Goal: Communication & Community: Connect with others

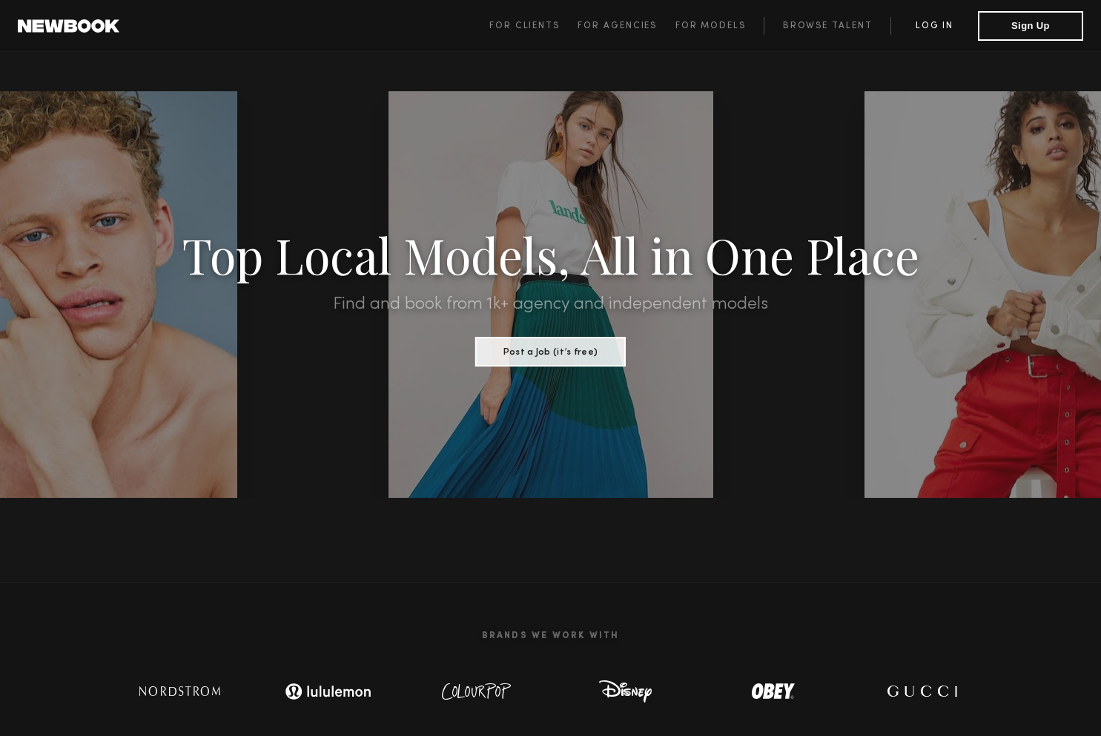
click at [936, 31] on link "Log in" at bounding box center [935, 26] width 88 height 18
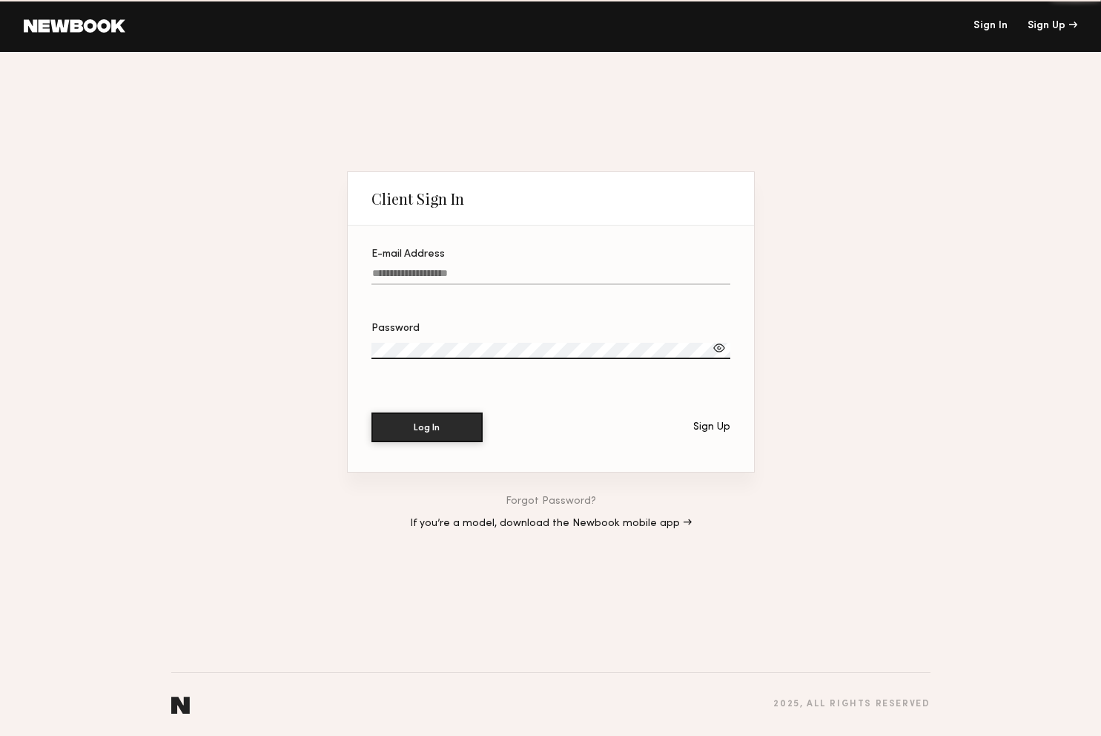
type input "**********"
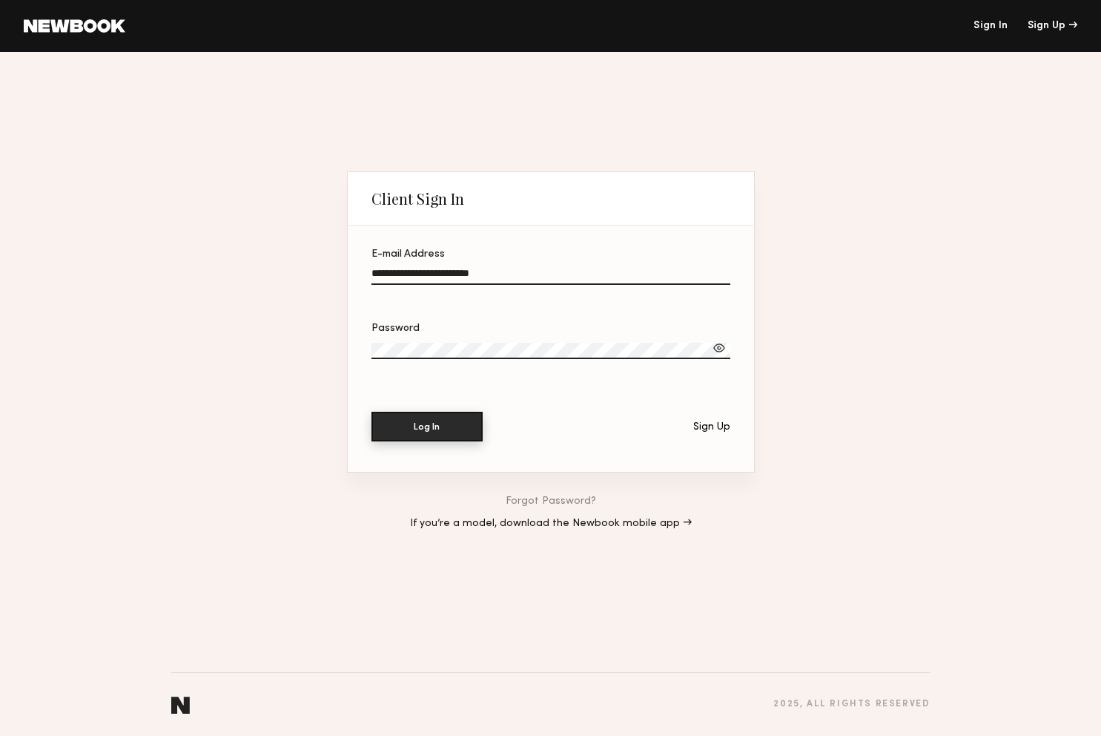
click at [419, 430] on button "Log In" at bounding box center [427, 427] width 111 height 30
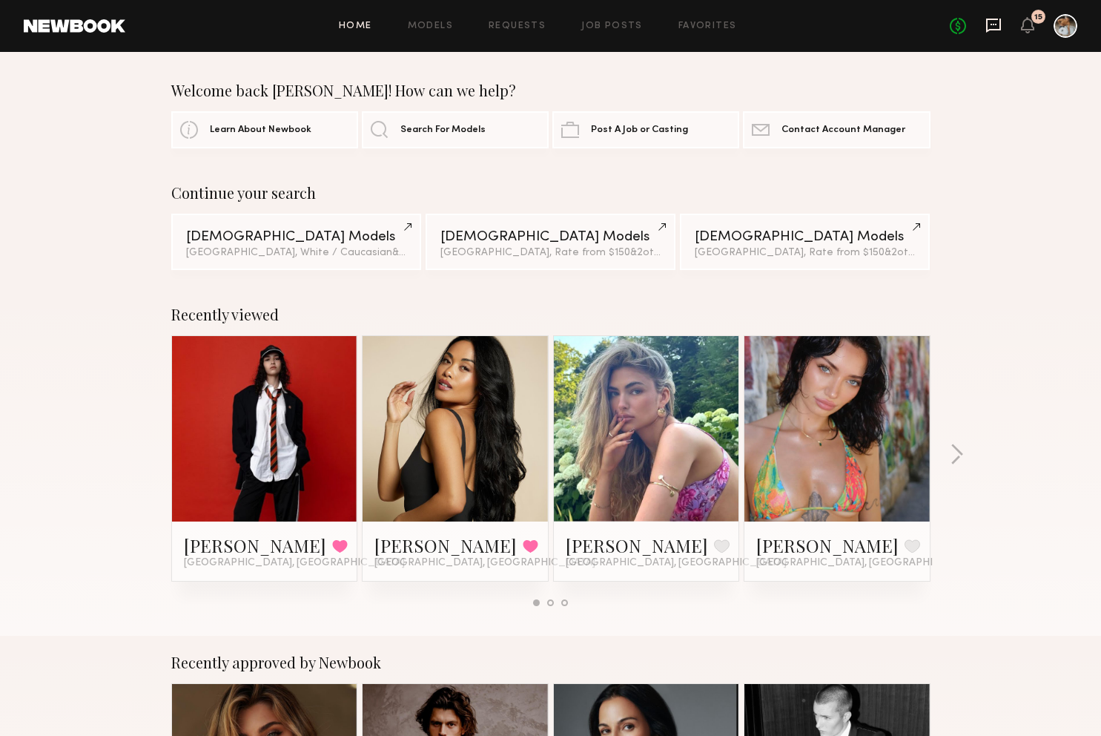
click at [989, 31] on icon at bounding box center [994, 25] width 16 height 16
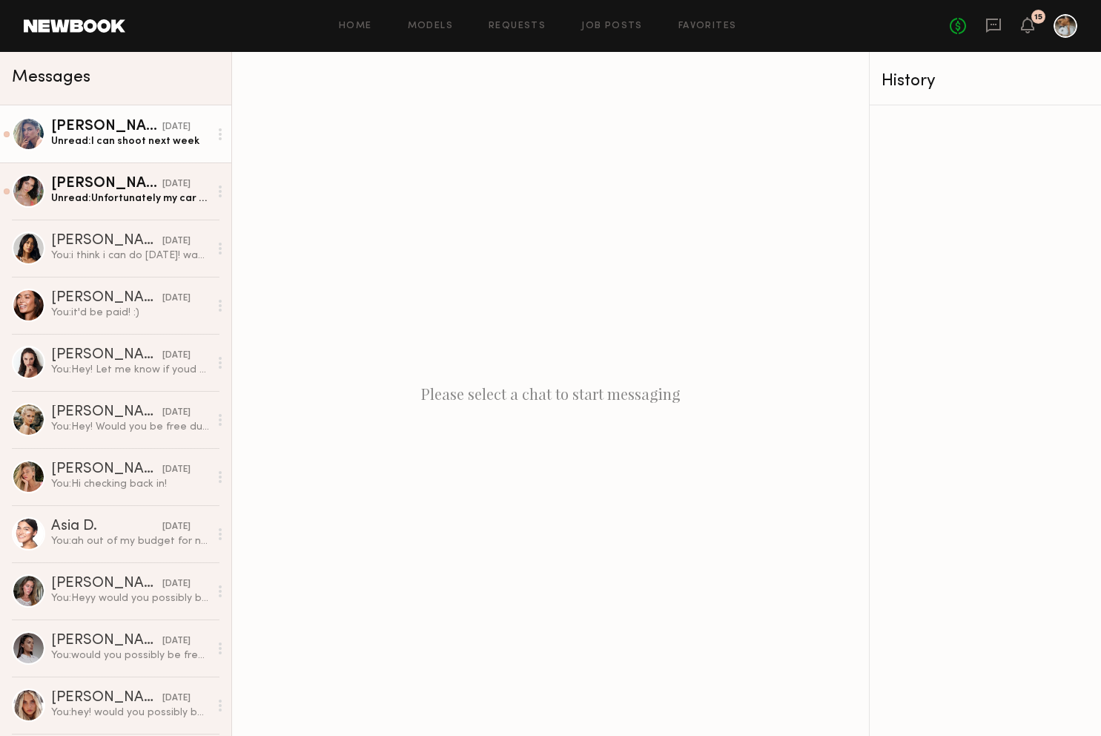
click at [125, 139] on div "Unread: I can shoot next week" at bounding box center [130, 141] width 158 height 14
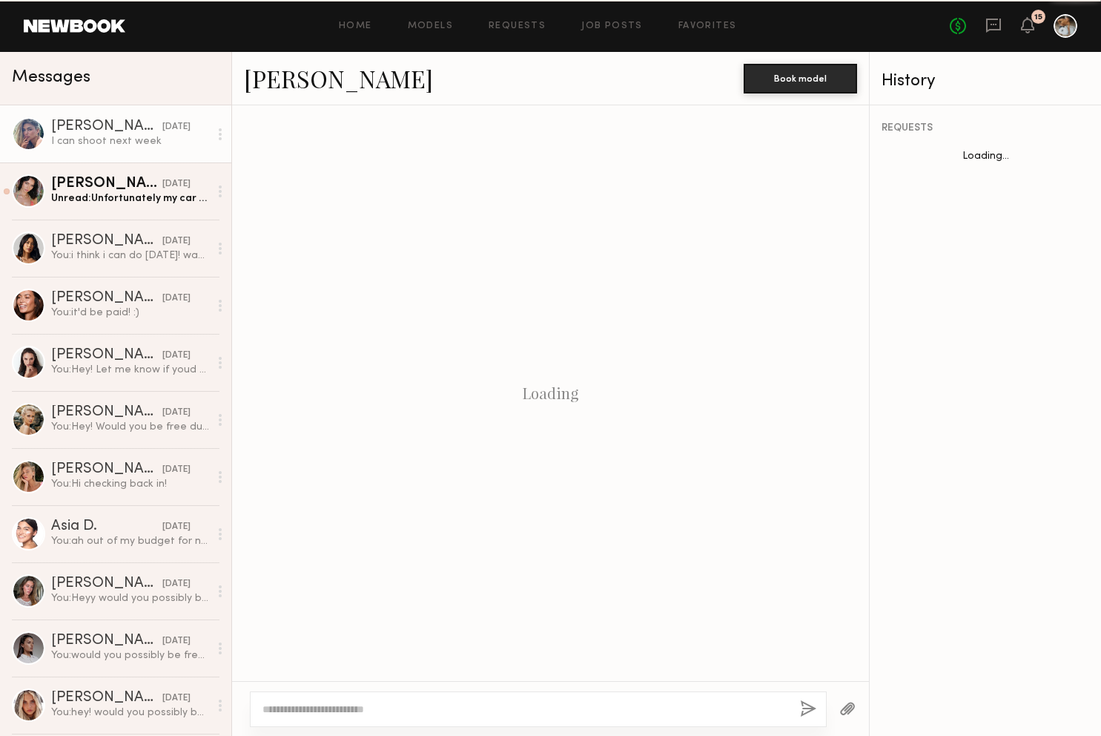
scroll to position [721, 0]
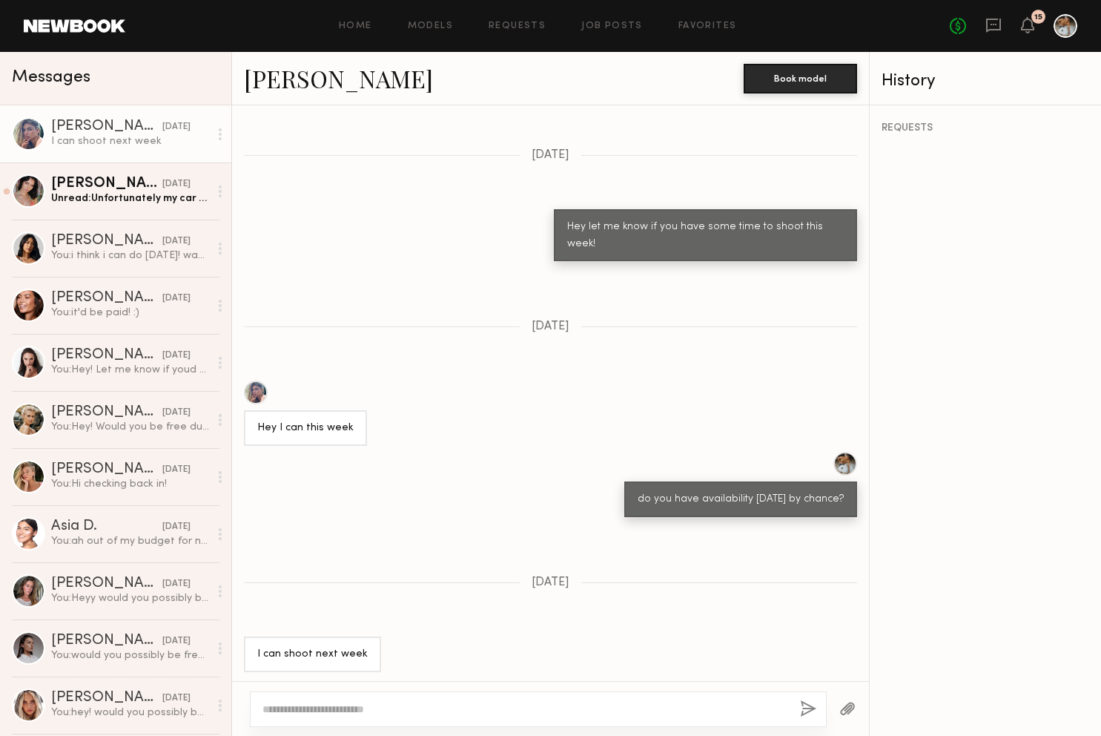
click at [326, 78] on link "Natasha E." at bounding box center [338, 78] width 189 height 32
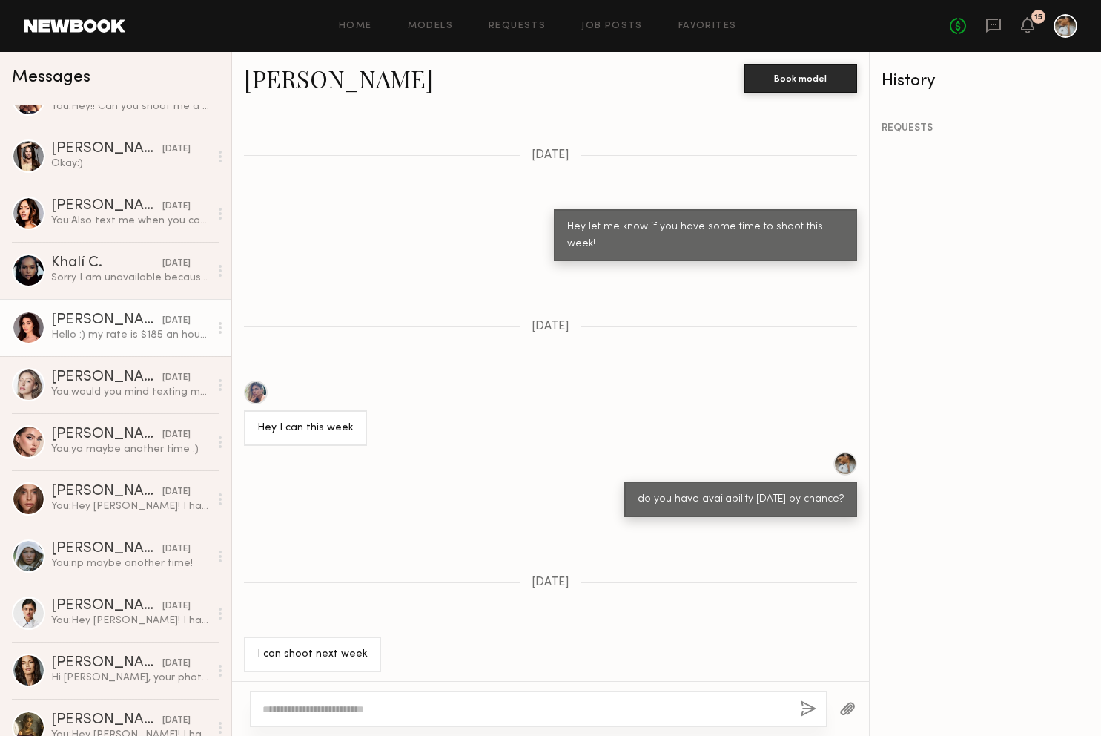
scroll to position [732, 0]
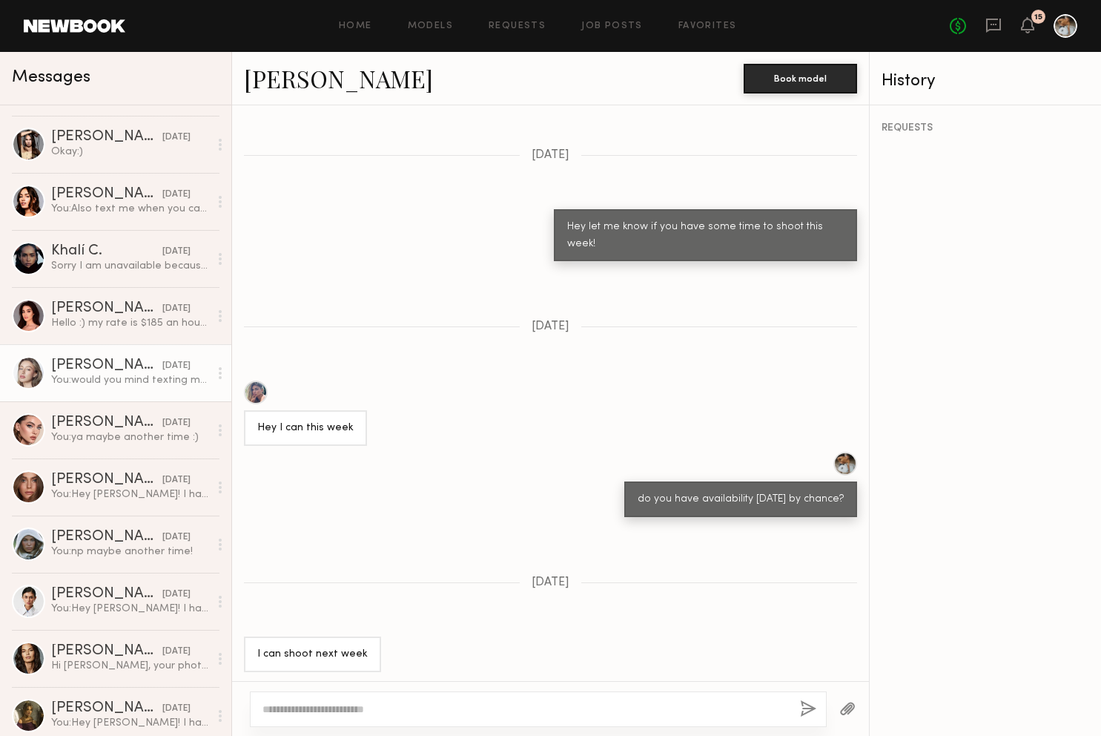
click at [97, 367] on div "Logan R." at bounding box center [106, 365] width 111 height 15
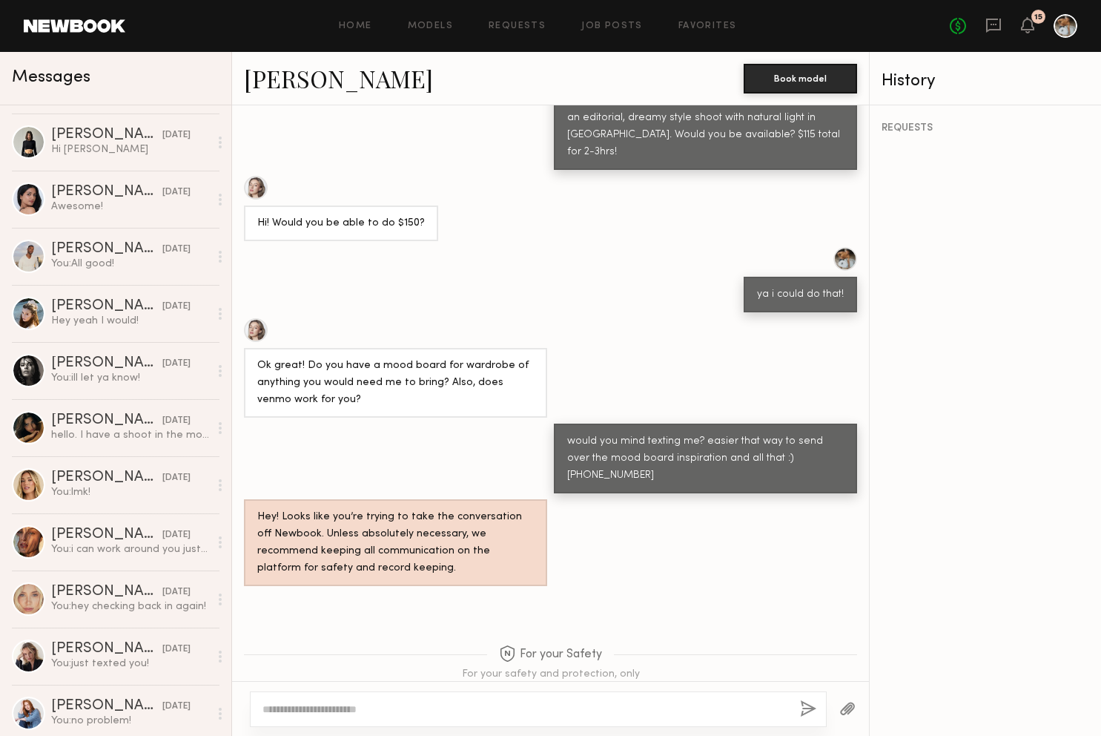
scroll to position [506, 0]
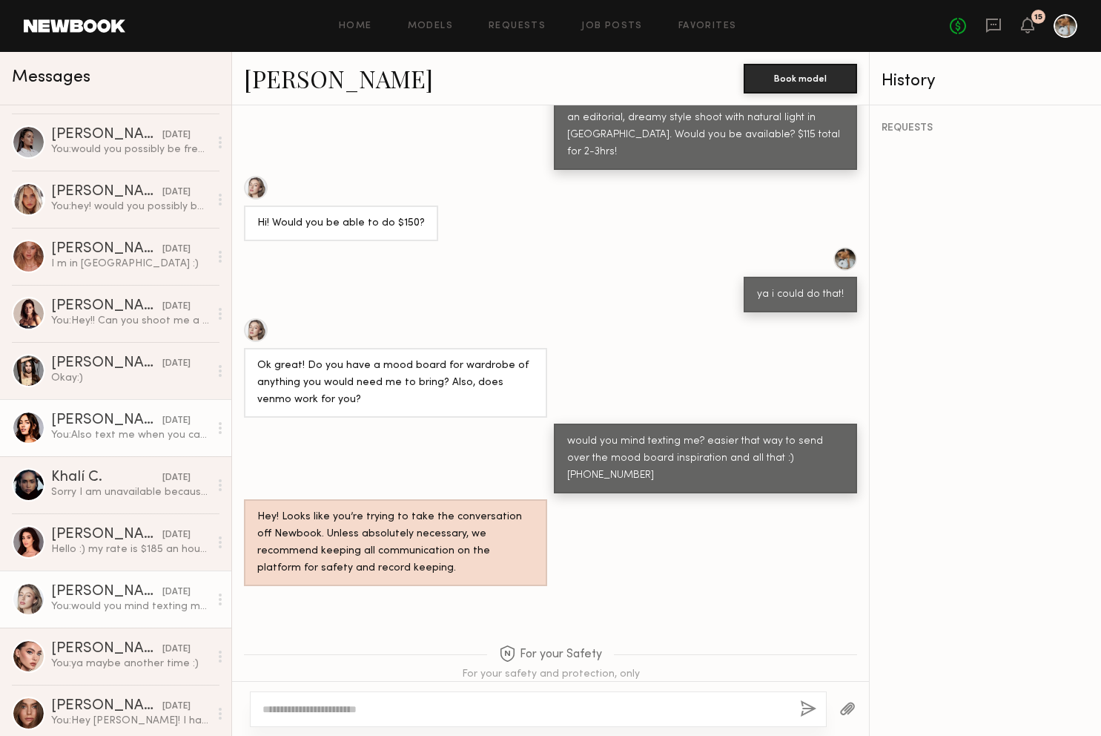
click at [85, 424] on div "Lauren G." at bounding box center [106, 420] width 111 height 15
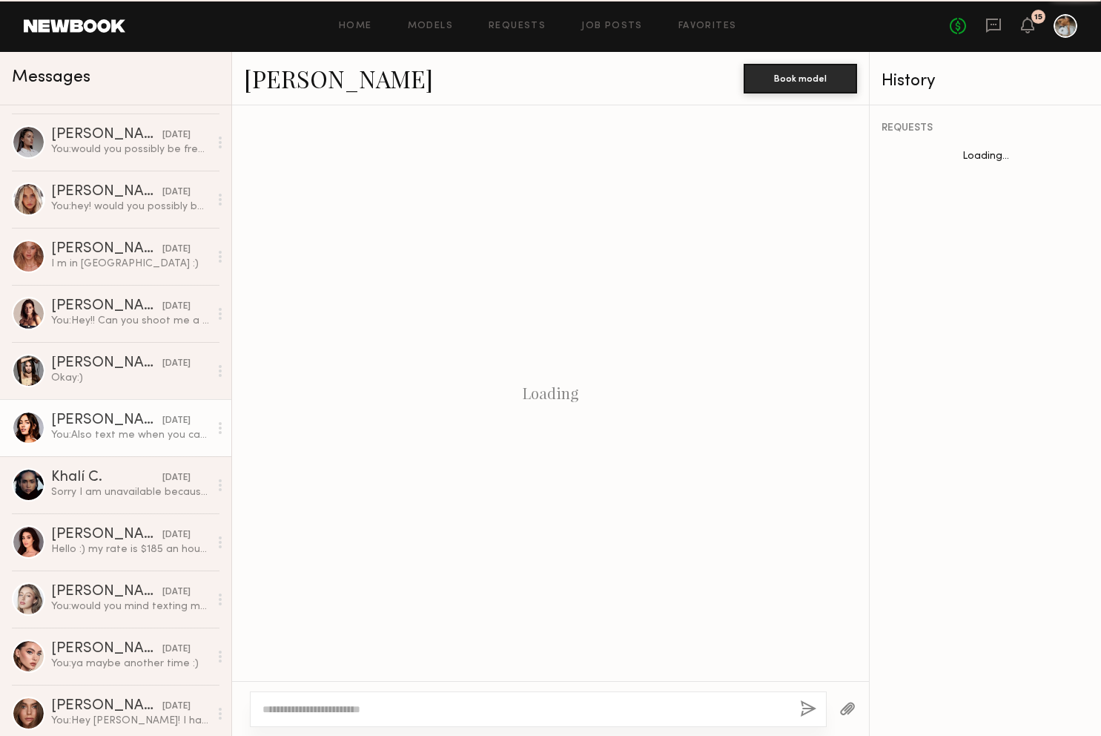
scroll to position [992, 0]
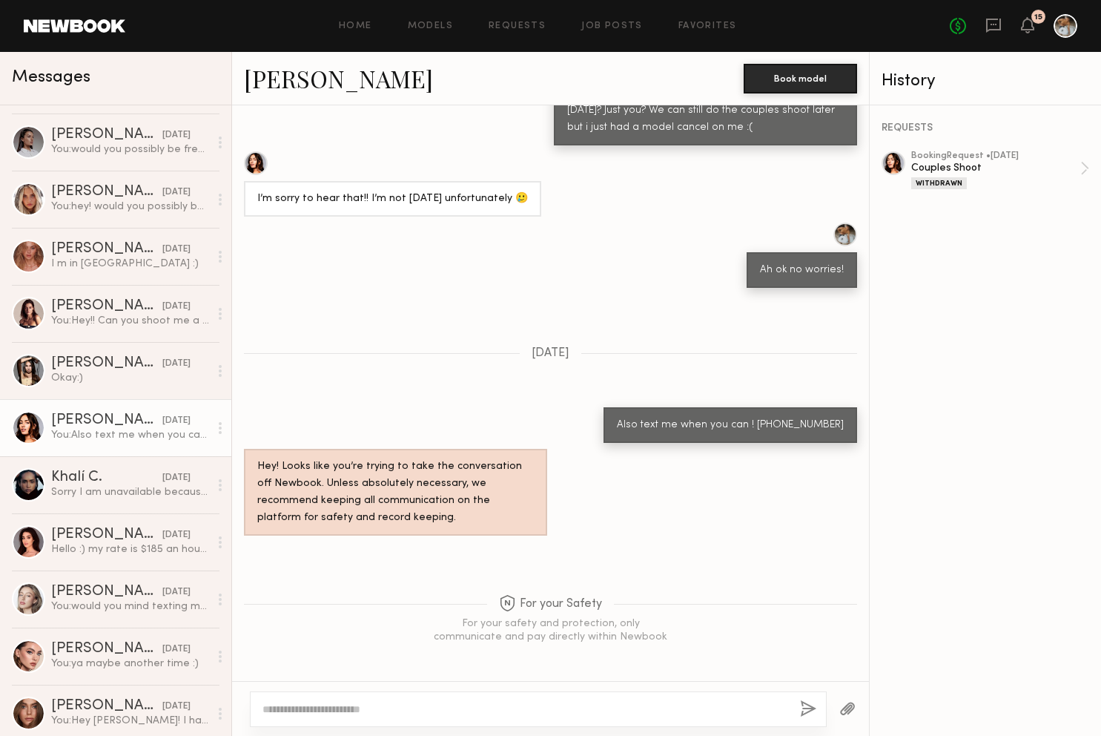
click at [254, 168] on div at bounding box center [256, 163] width 24 height 24
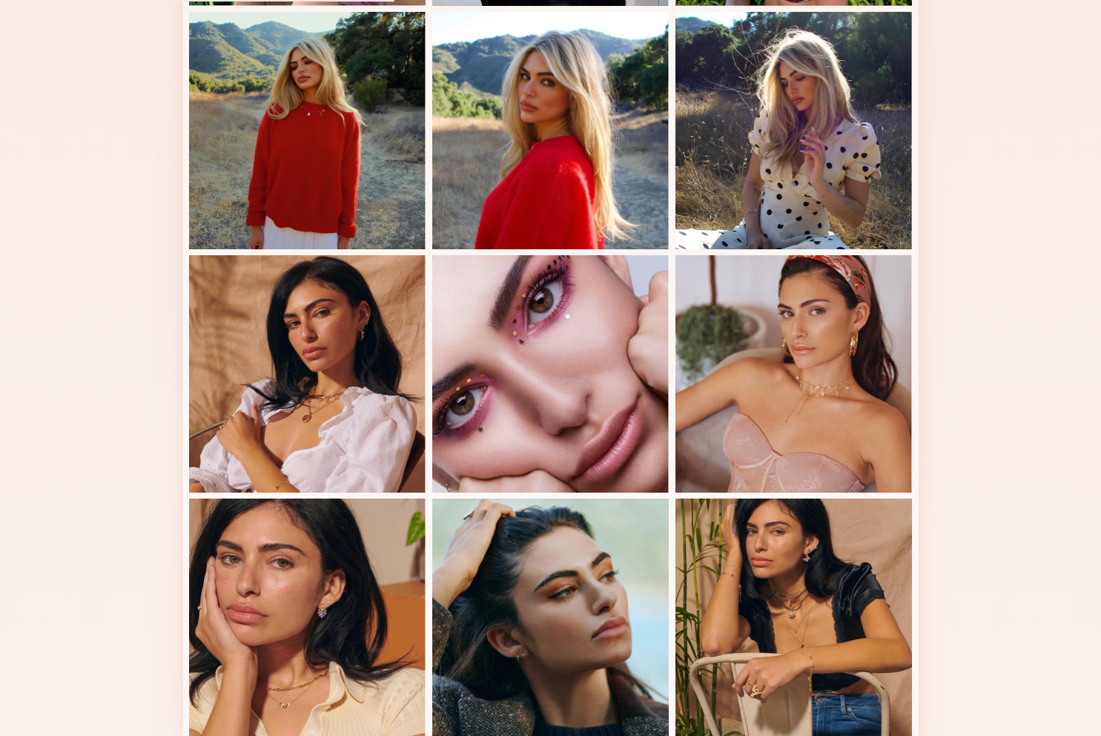
scroll to position [705, 0]
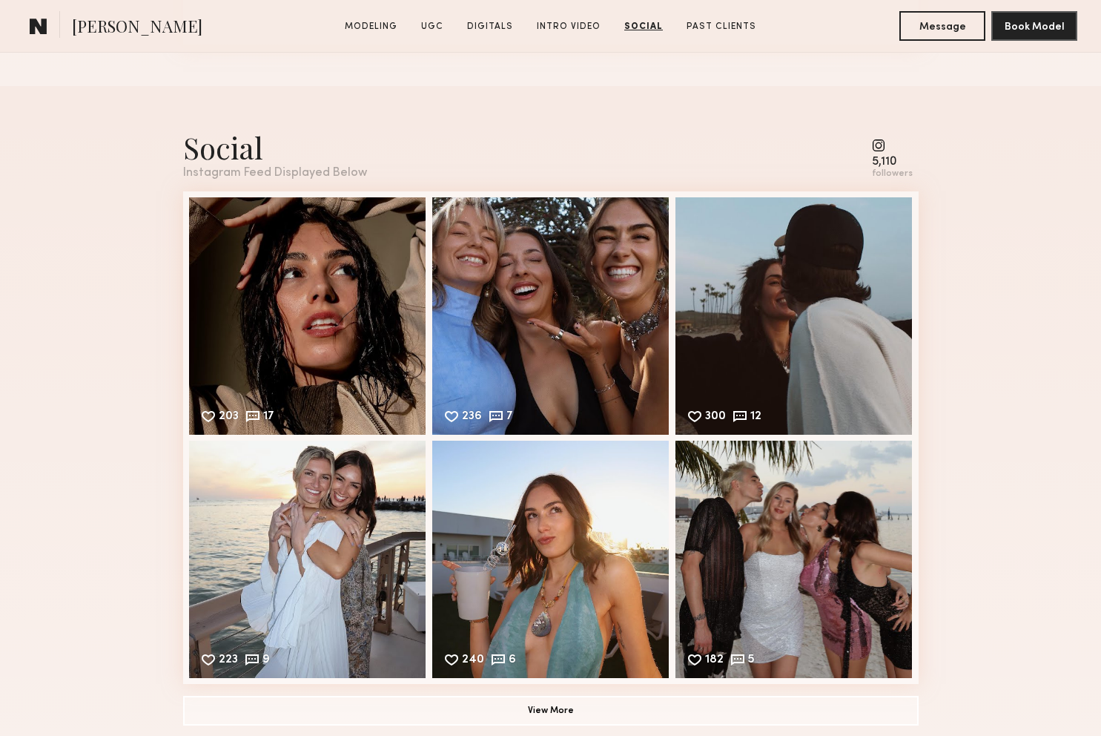
scroll to position [3806, 0]
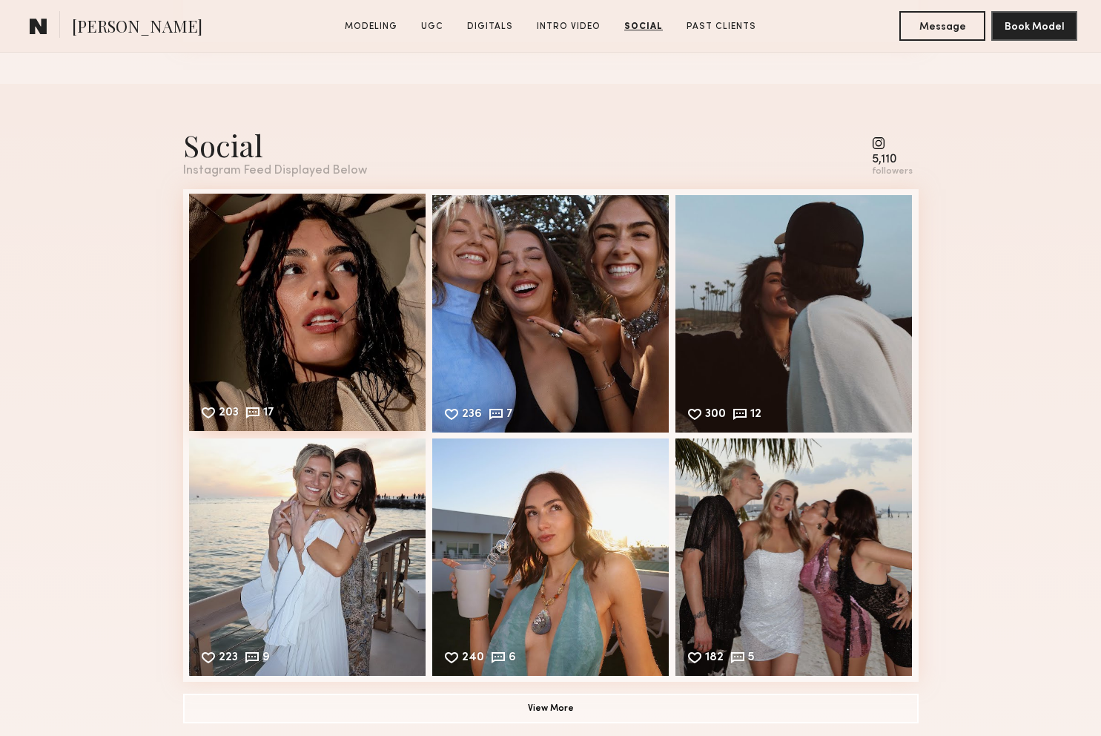
click at [240, 320] on div "203 17 Likes & comments displayed to show model’s engagement" at bounding box center [307, 312] width 237 height 237
